Goal: Navigation & Orientation: Find specific page/section

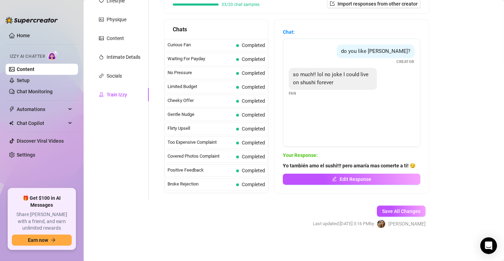
scroll to position [550, 0]
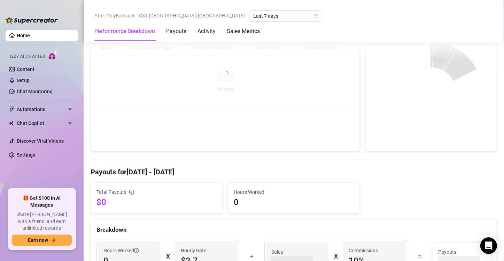
scroll to position [108, 0]
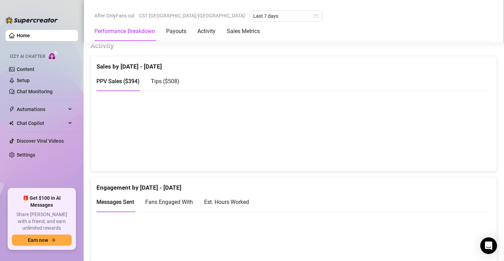
scroll to position [351, 0]
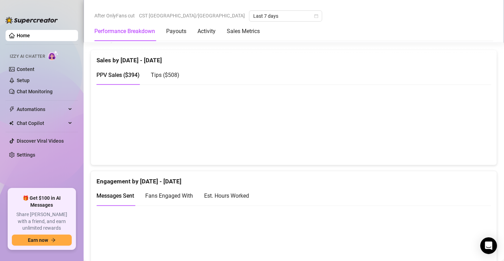
click at [216, 197] on div "Est. Hours Worked" at bounding box center [226, 196] width 45 height 9
click at [114, 193] on span "Messages Sent" at bounding box center [116, 196] width 38 height 7
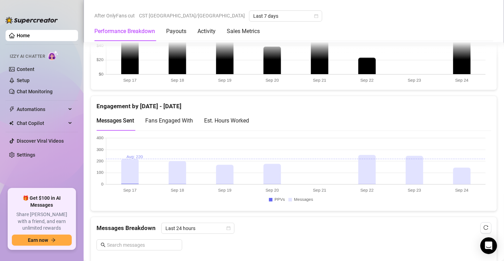
scroll to position [431, 0]
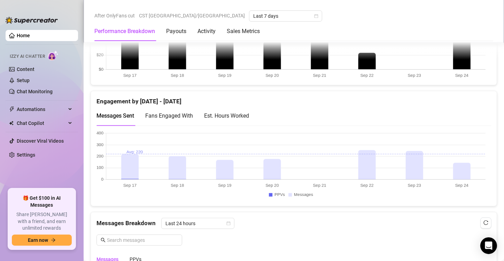
click at [245, 116] on div "Est. Hours Worked" at bounding box center [226, 116] width 45 height 9
